Goal: Transaction & Acquisition: Purchase product/service

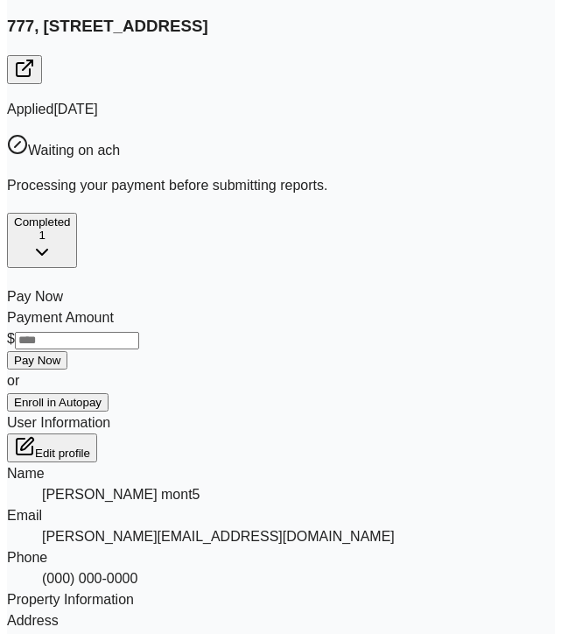
scroll to position [315, 0]
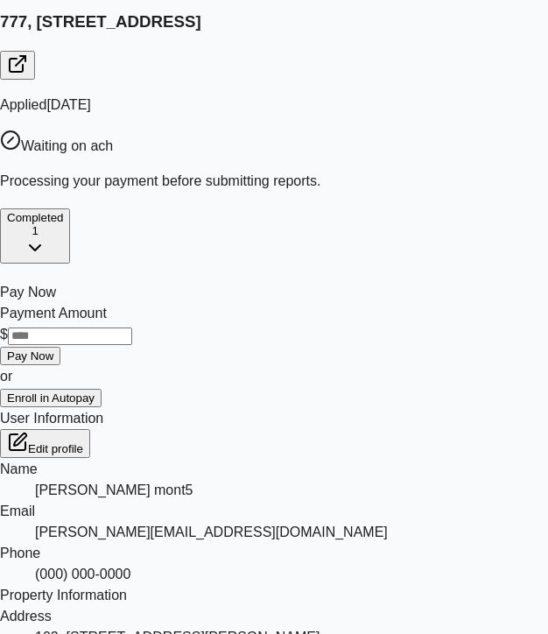
click at [132, 328] on input "Payment Amount" at bounding box center [70, 337] width 124 height 18
type input "*"
click at [60, 347] on button "Pay Now" at bounding box center [30, 356] width 60 height 18
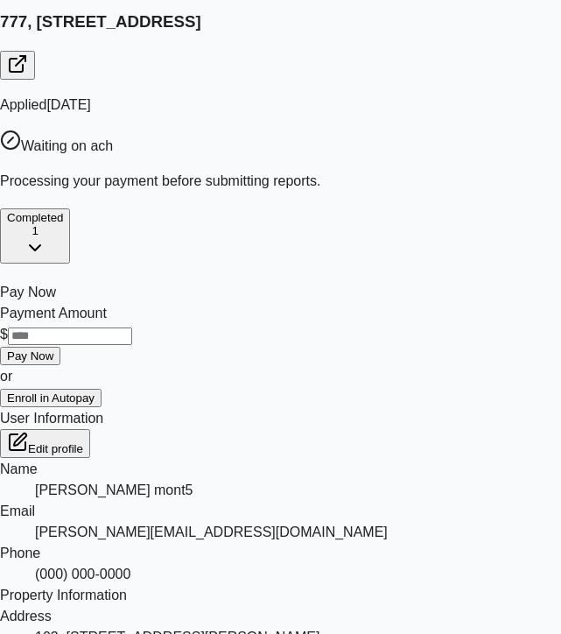
scroll to position [0, 0]
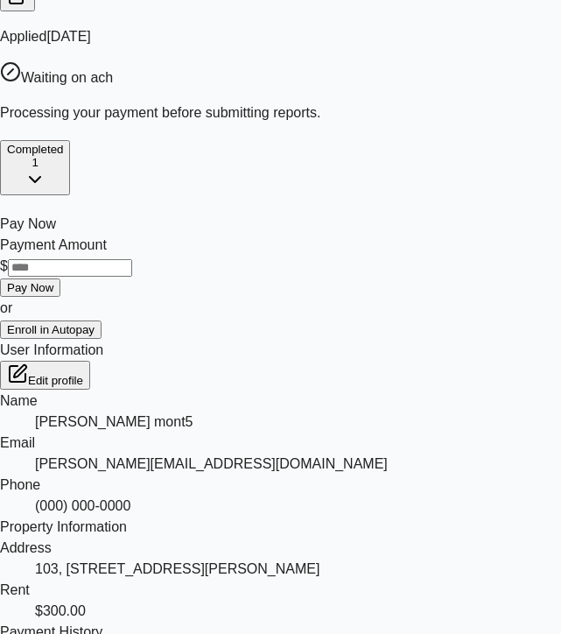
scroll to position [315, 0]
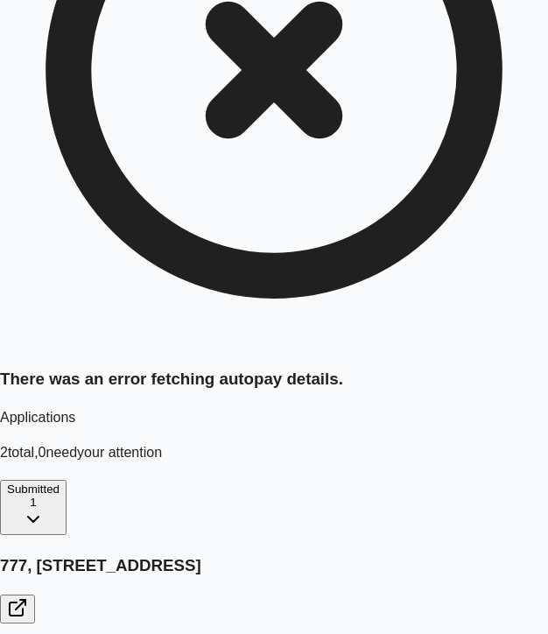
type input "*"
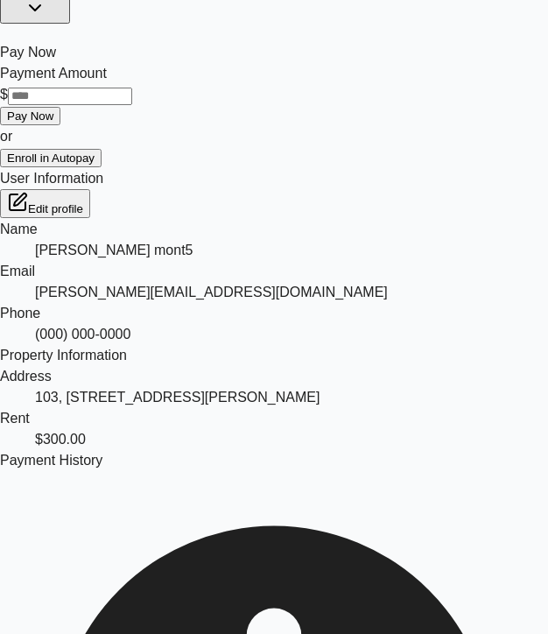
scroll to position [310, 0]
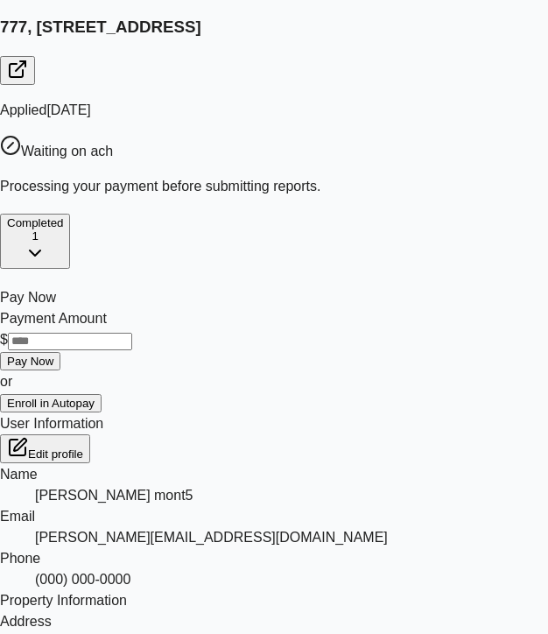
click at [132, 333] on input "Payment Amount" at bounding box center [70, 342] width 124 height 18
type input "*"
click at [60, 352] on button "Pay Now" at bounding box center [30, 361] width 60 height 18
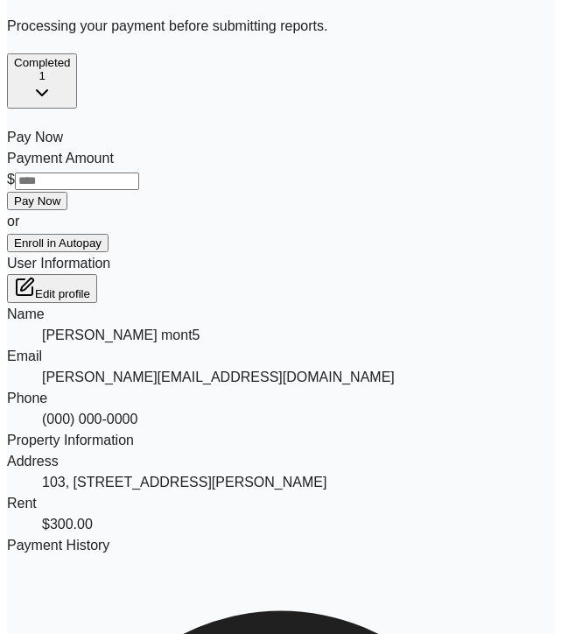
scroll to position [447, 0]
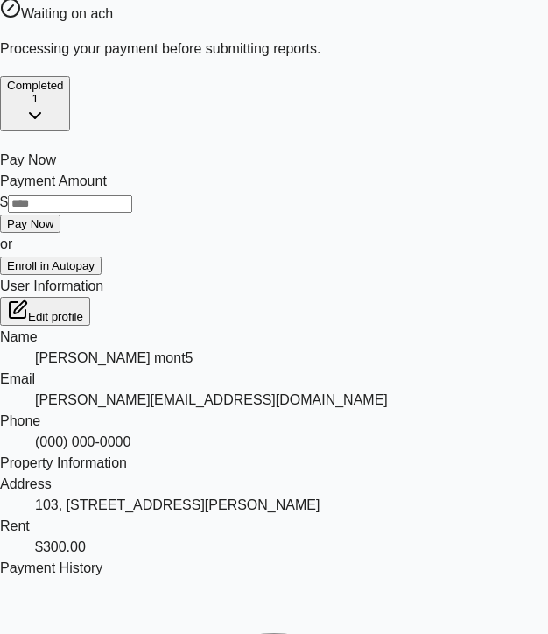
click at [132, 195] on input "Payment Amount" at bounding box center [70, 204] width 124 height 18
type input "*"
click at [60, 215] on button "Pay Now" at bounding box center [30, 224] width 60 height 18
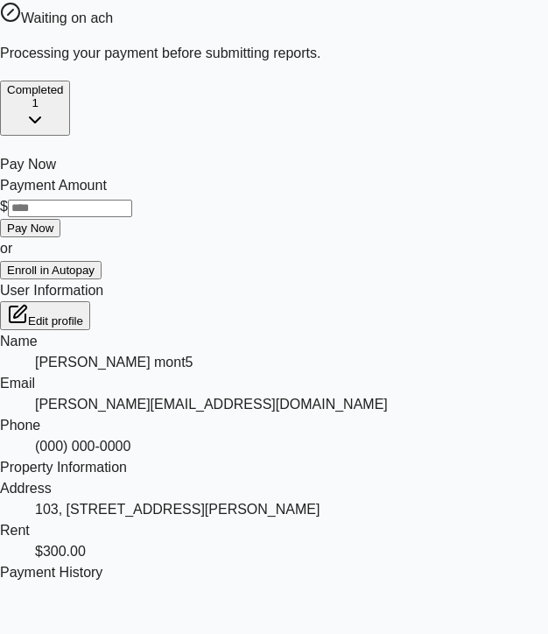
scroll to position [440, 0]
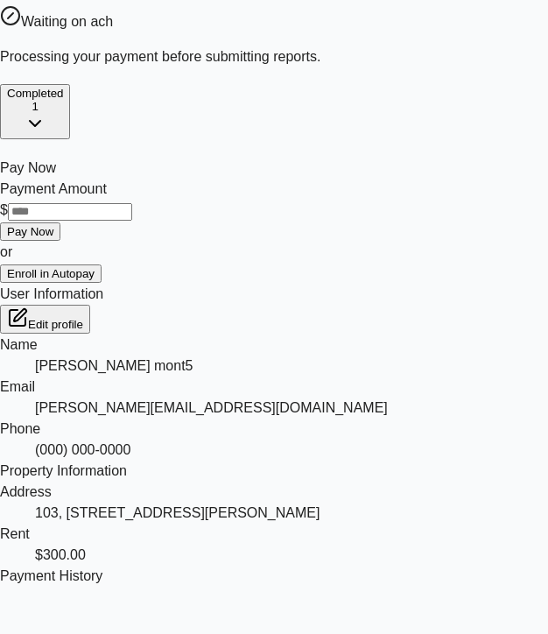
click at [132, 203] on input "Payment Amount" at bounding box center [70, 212] width 124 height 18
type input "*"
click at [60, 222] on button "Pay Now" at bounding box center [30, 231] width 60 height 18
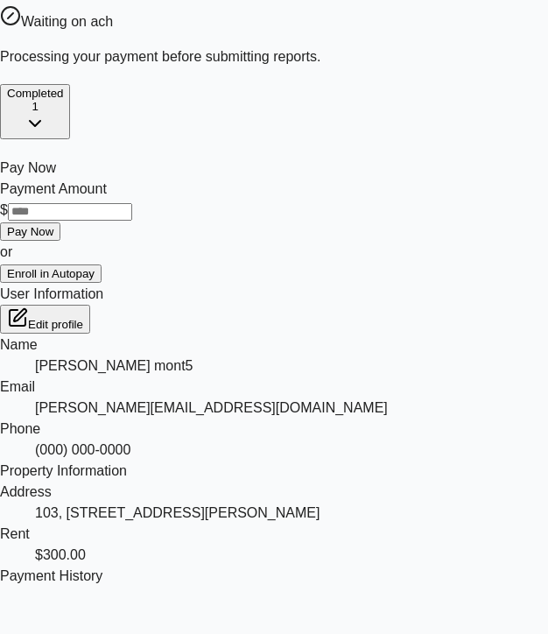
scroll to position [0, 0]
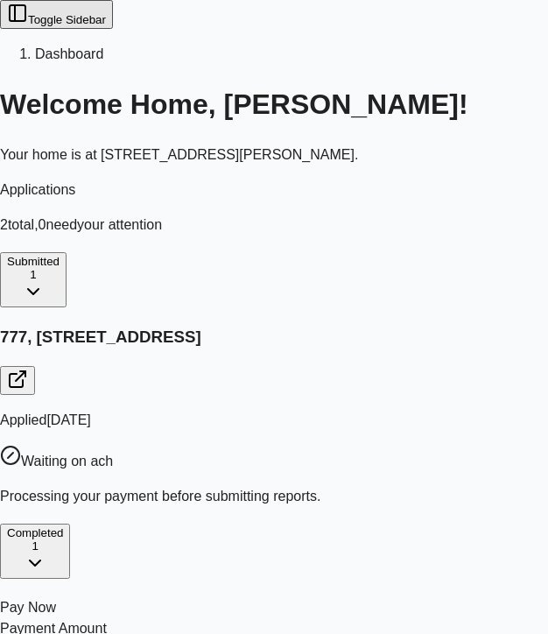
type input "*"
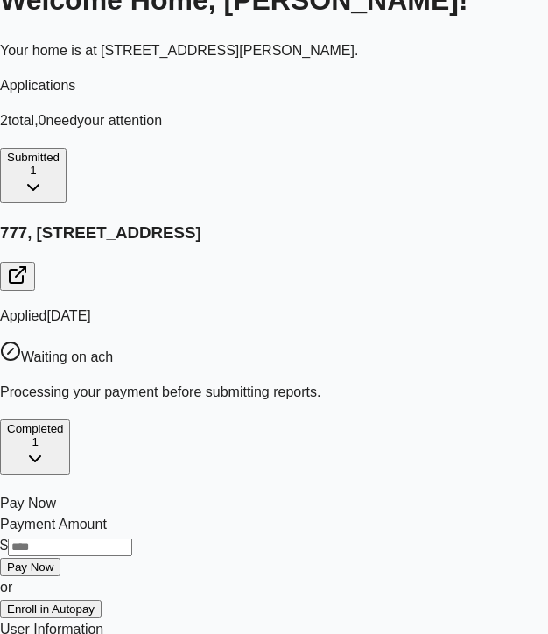
scroll to position [131, 0]
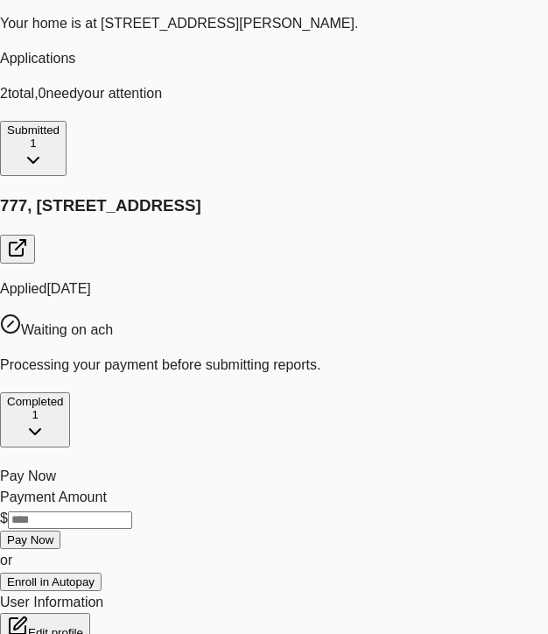
click at [60, 531] on button "Pay Now" at bounding box center [30, 540] width 60 height 18
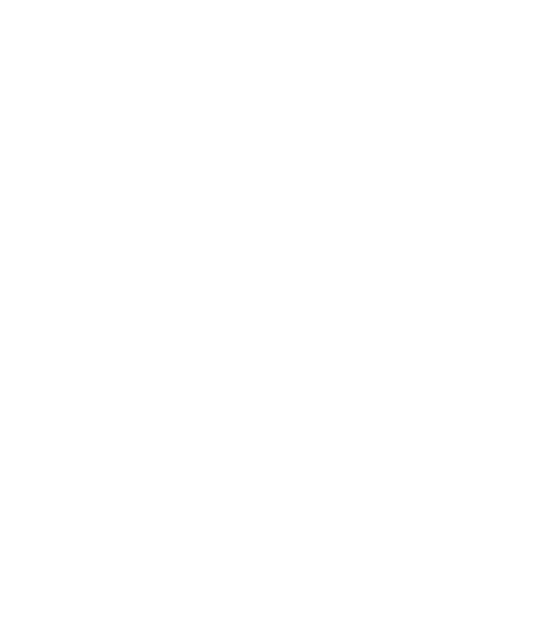
scroll to position [131, 0]
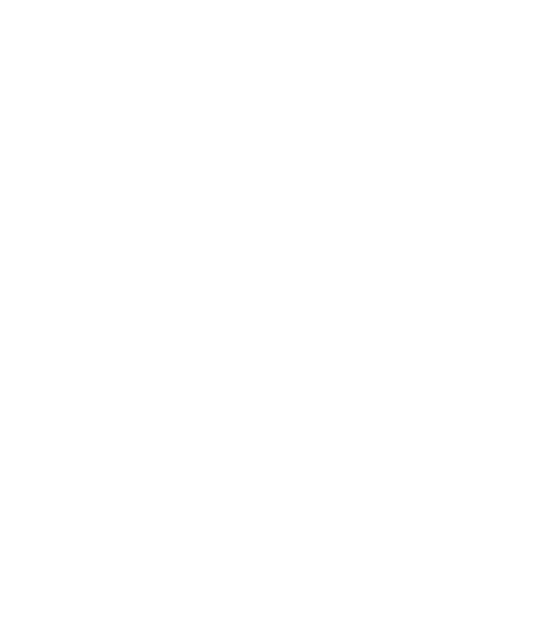
scroll to position [131, 0]
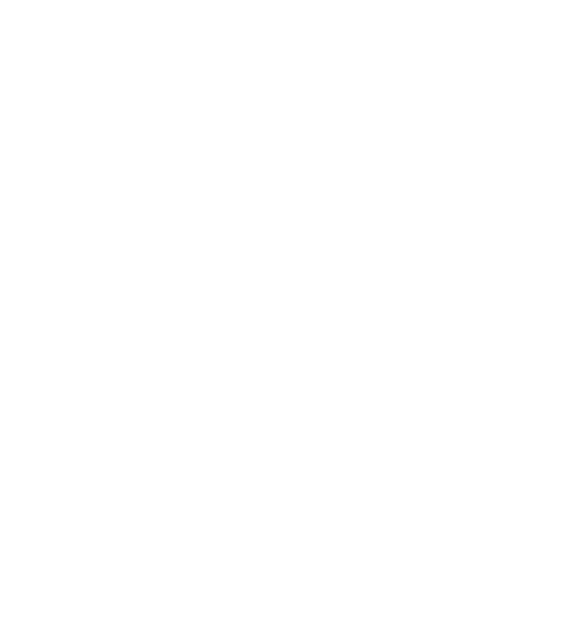
scroll to position [131, 0]
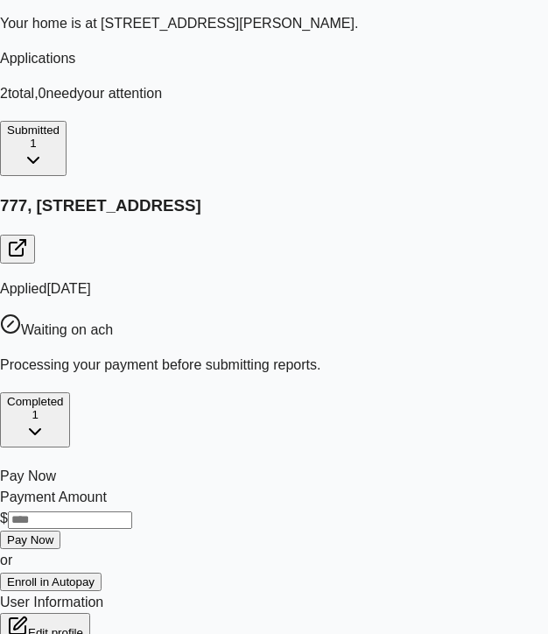
click at [132, 511] on input "Payment Amount" at bounding box center [70, 520] width 124 height 18
type input "*"
click at [60, 531] on button "Pay Now" at bounding box center [30, 540] width 60 height 18
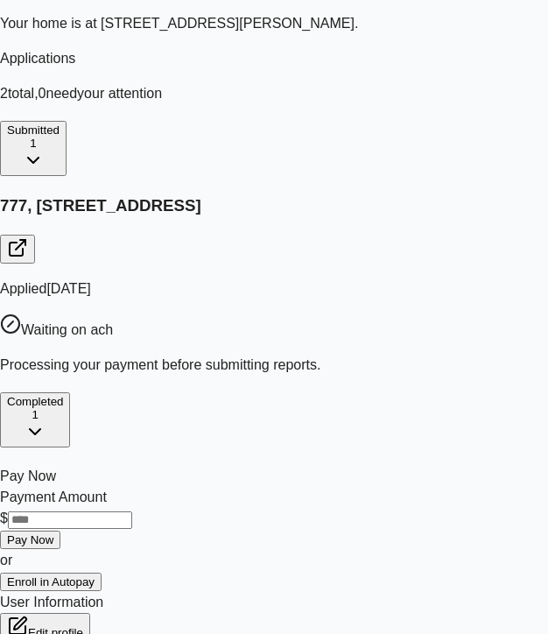
click at [132, 511] on input "Payment Amount" at bounding box center [70, 520] width 124 height 18
type input "*"
click at [132, 511] on input "Payment Amount" at bounding box center [70, 520] width 124 height 18
type input "*"
click at [60, 531] on button "Pay Now" at bounding box center [30, 540] width 60 height 18
